Goal: Submit feedback/report problem: Submit feedback/report problem

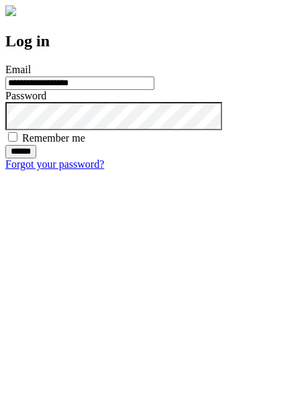
type input "**********"
click at [36, 158] on input "******" at bounding box center [20, 151] width 31 height 13
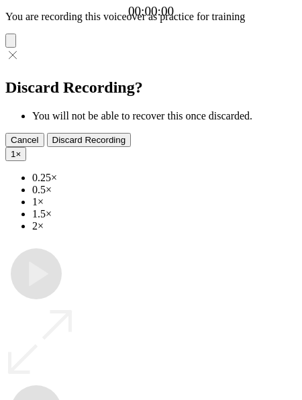
type input "**********"
